Goal: Task Accomplishment & Management: Use online tool/utility

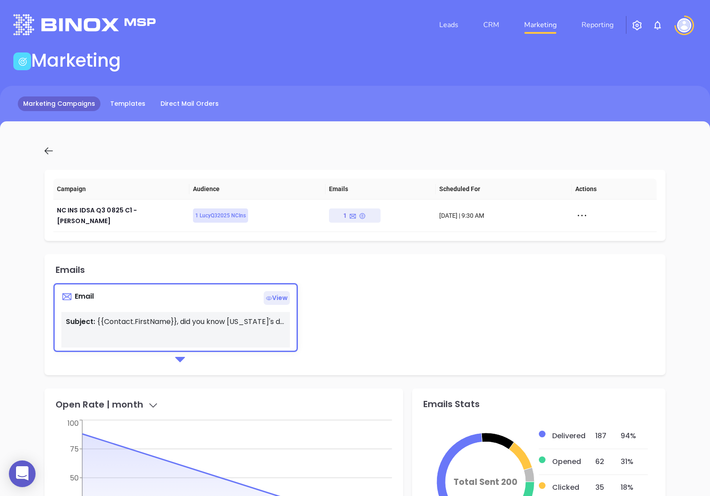
click at [77, 101] on link "Marketing Campaigns" at bounding box center [59, 103] width 83 height 15
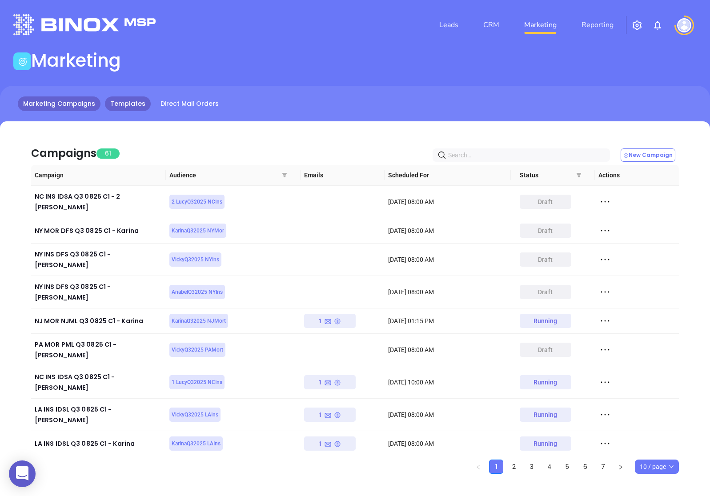
click at [138, 106] on link "Templates" at bounding box center [128, 103] width 46 height 15
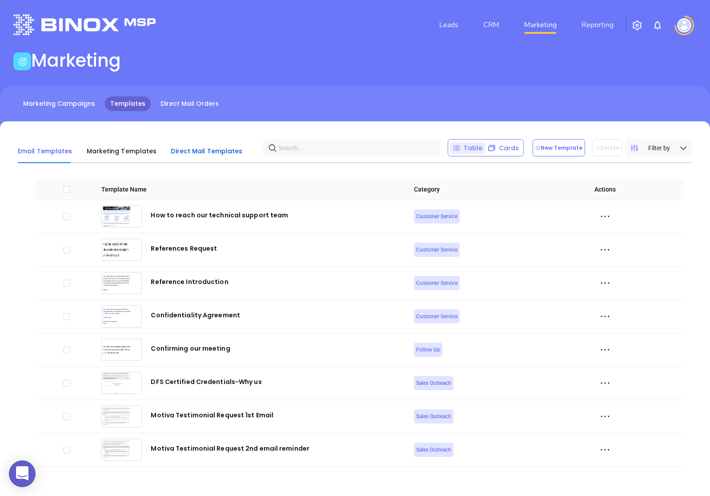
click at [183, 153] on span "Direct Mail Templates" at bounding box center [207, 151] width 72 height 9
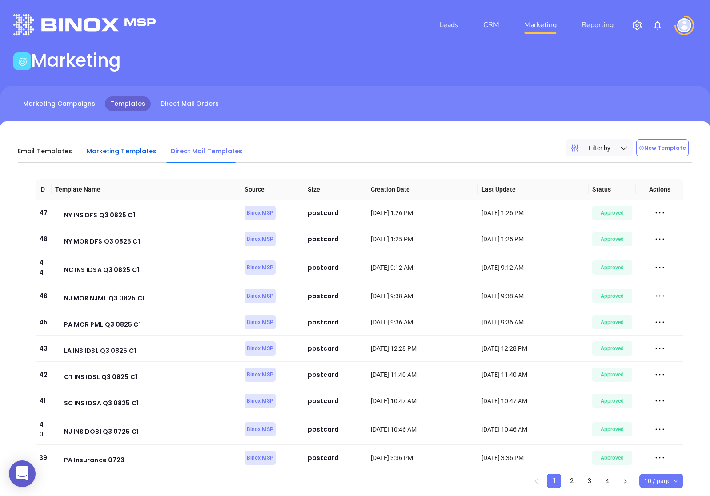
click at [128, 154] on span "Marketing Templates" at bounding box center [122, 151] width 70 height 9
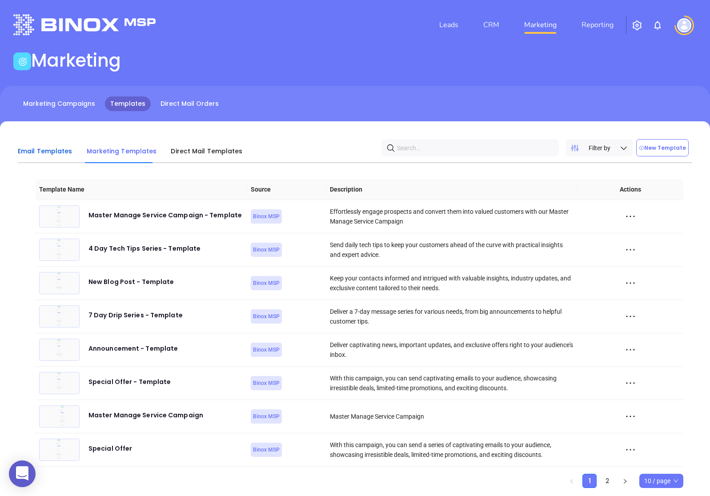
click at [46, 154] on span "Email Templates" at bounding box center [45, 151] width 55 height 9
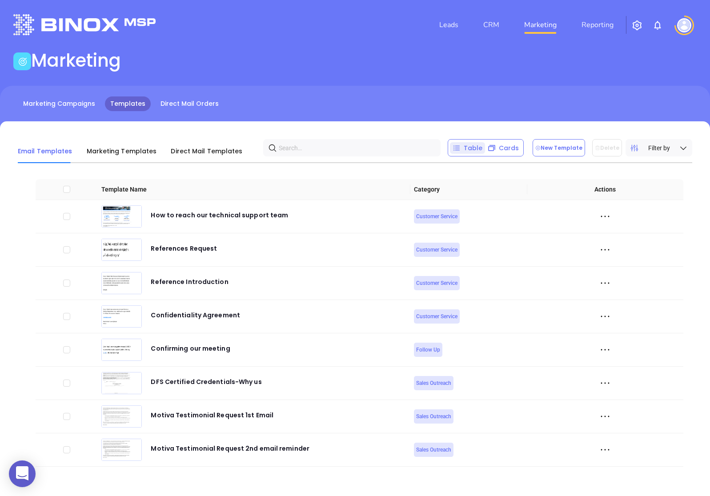
click at [303, 148] on input "text" at bounding box center [354, 148] width 150 height 14
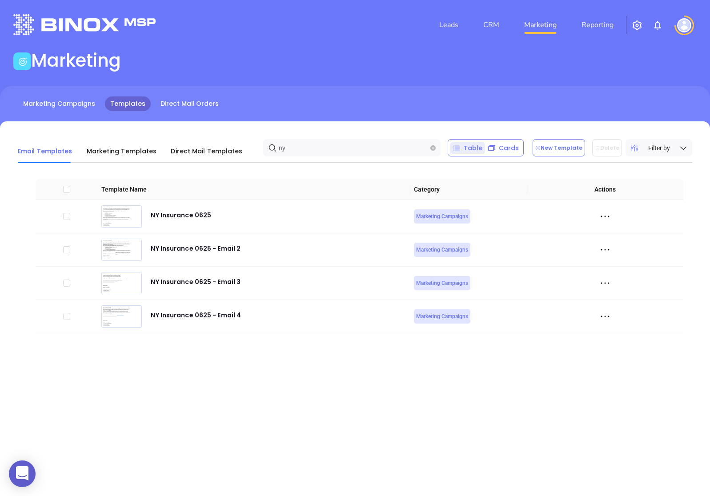
type input "n"
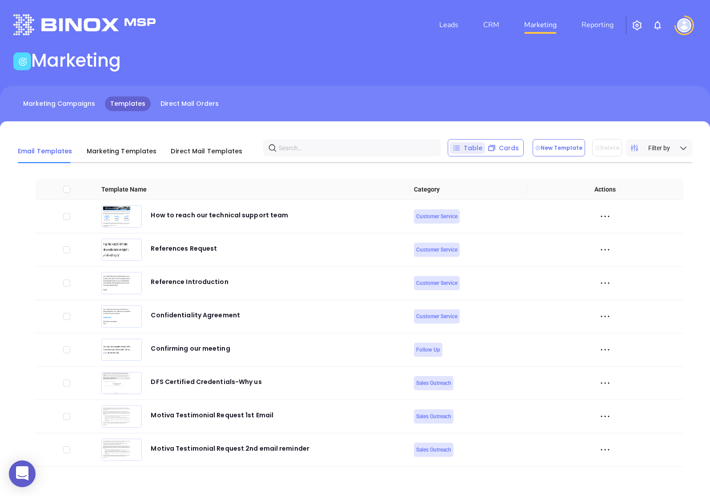
click at [279, 131] on div "Email Templates Marketing Templates Direct Mail Templates Table Cards New Templ…" at bounding box center [355, 312] width 710 height 383
click at [546, 151] on button "New Template" at bounding box center [558, 147] width 52 height 17
